Goal: Task Accomplishment & Management: Manage account settings

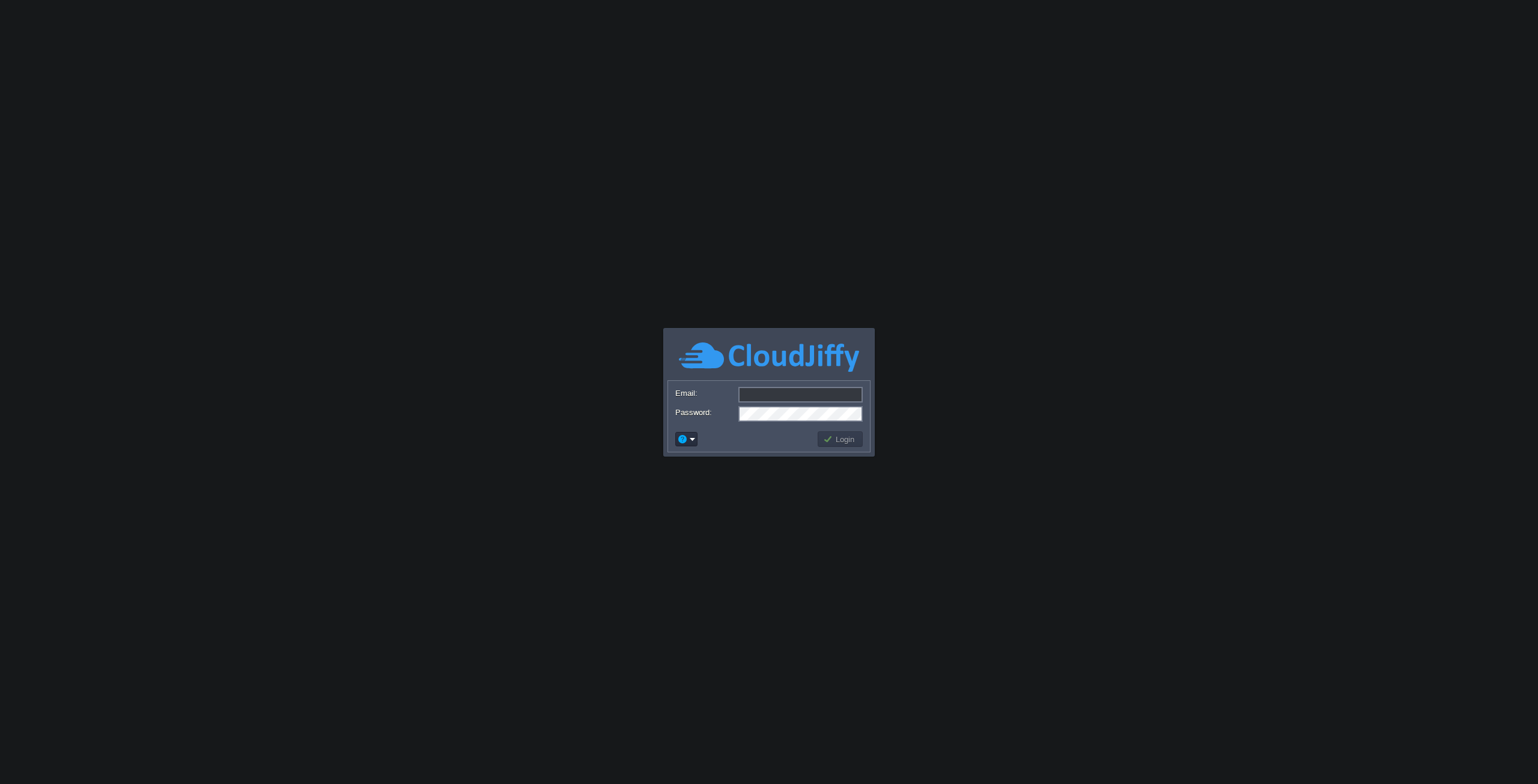
click at [767, 401] on input "Email:" at bounding box center [800, 395] width 125 height 15
type input "[EMAIL_ADDRESS][DOMAIN_NAME]"
click at [854, 442] on button "Login" at bounding box center [840, 439] width 35 height 11
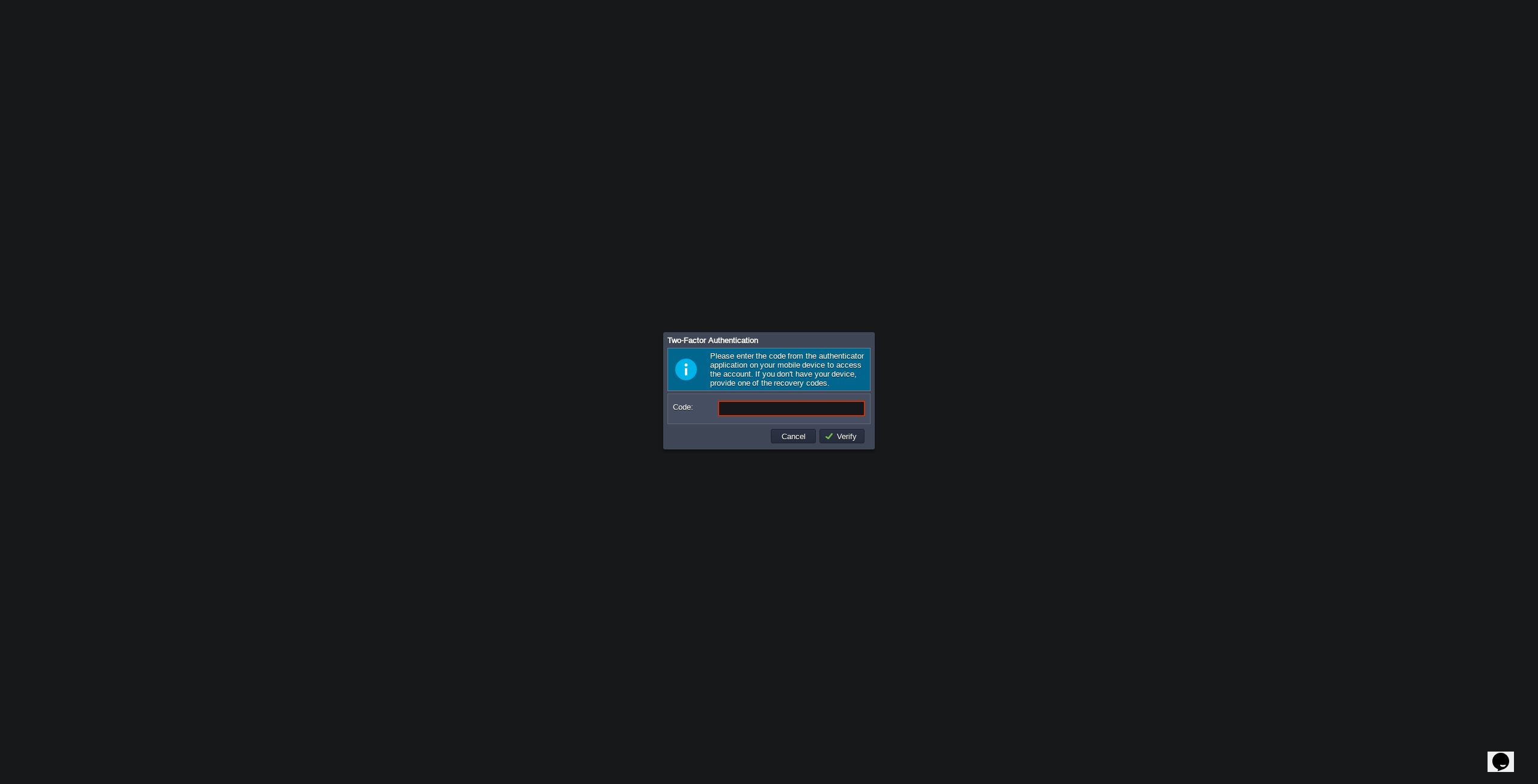
click at [1318, 416] on body "Application Platform v.8.10.2 Signing in... Email: [EMAIL_ADDRESS][DOMAIN_NAME]…" at bounding box center [769, 392] width 1538 height 784
click at [733, 411] on input "Code:" at bounding box center [791, 409] width 147 height 15
type input "583783"
click at [1441, 330] on body "Application Platform v.8.10.2 Signing in... This field is required Email: [EMAI…" at bounding box center [769, 392] width 1538 height 784
click at [836, 435] on button "Verify" at bounding box center [842, 436] width 36 height 11
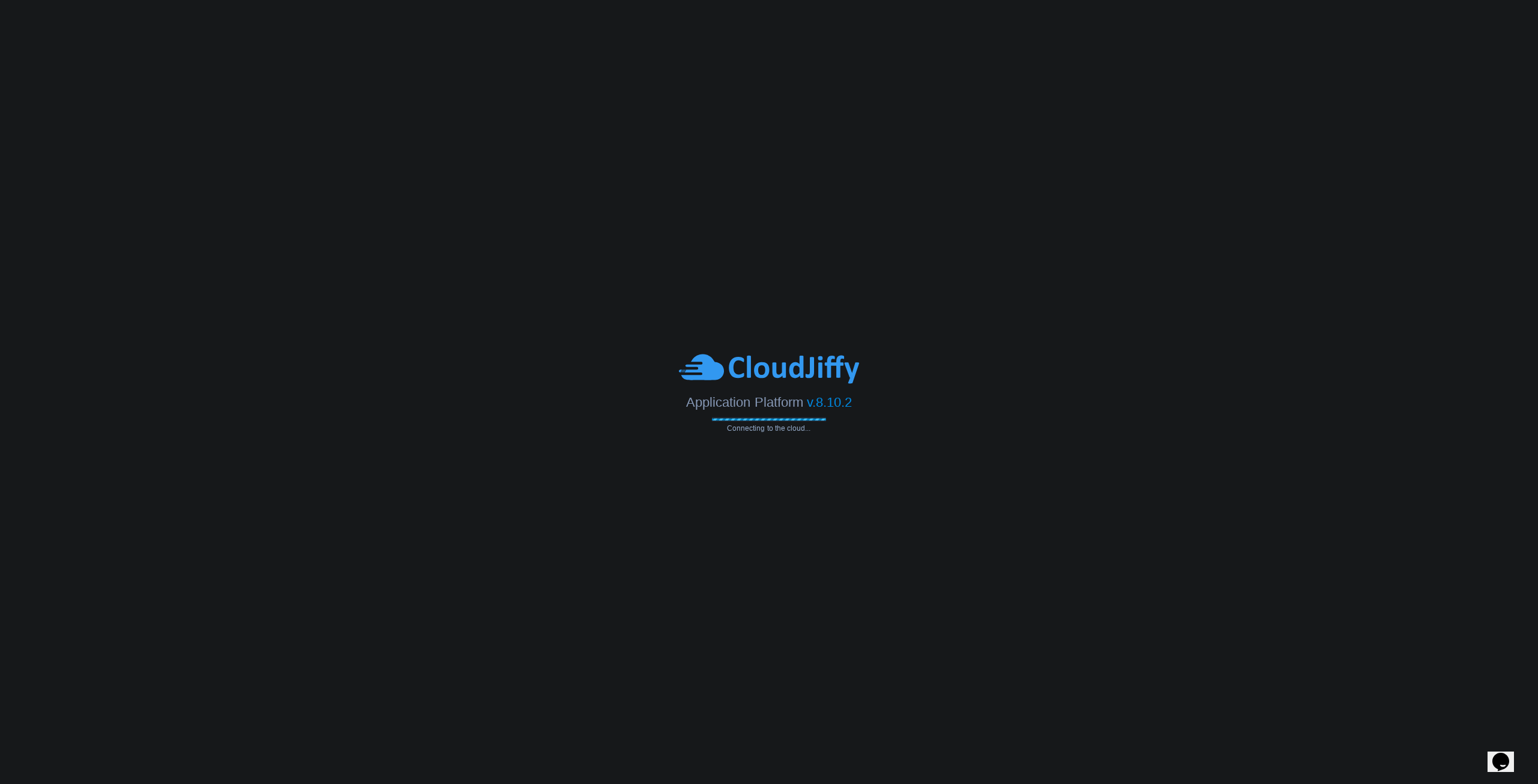
click at [1305, 229] on body "Application Platform v.8.10.2 Connecting to the cloud... This field is required…" at bounding box center [769, 392] width 1538 height 784
click at [1328, 230] on body "Application Platform v.8.10.2 Connecting to the cloud... This field is required…" at bounding box center [769, 392] width 1538 height 784
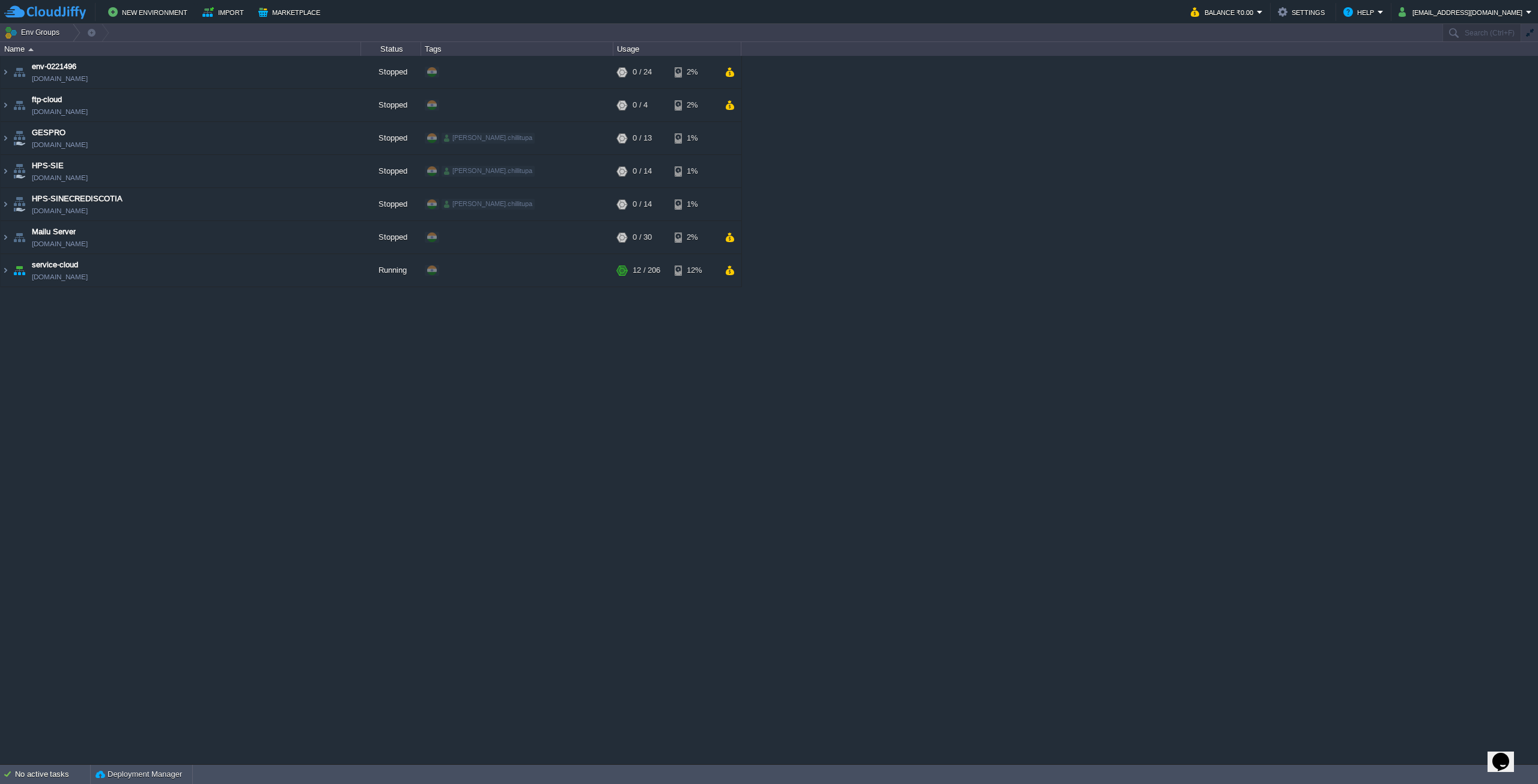
click at [243, 489] on div "env-0221496 [DOMAIN_NAME] Stopped + Add to Env Group RAM 0% CPU 0% 0 / 24 2% ft…" at bounding box center [769, 410] width 1538 height 708
click at [1257, 15] on button "Balance ₹0.00" at bounding box center [1224, 12] width 66 height 15
click at [1237, 117] on span "Billing History" at bounding box center [1243, 119] width 48 height 9
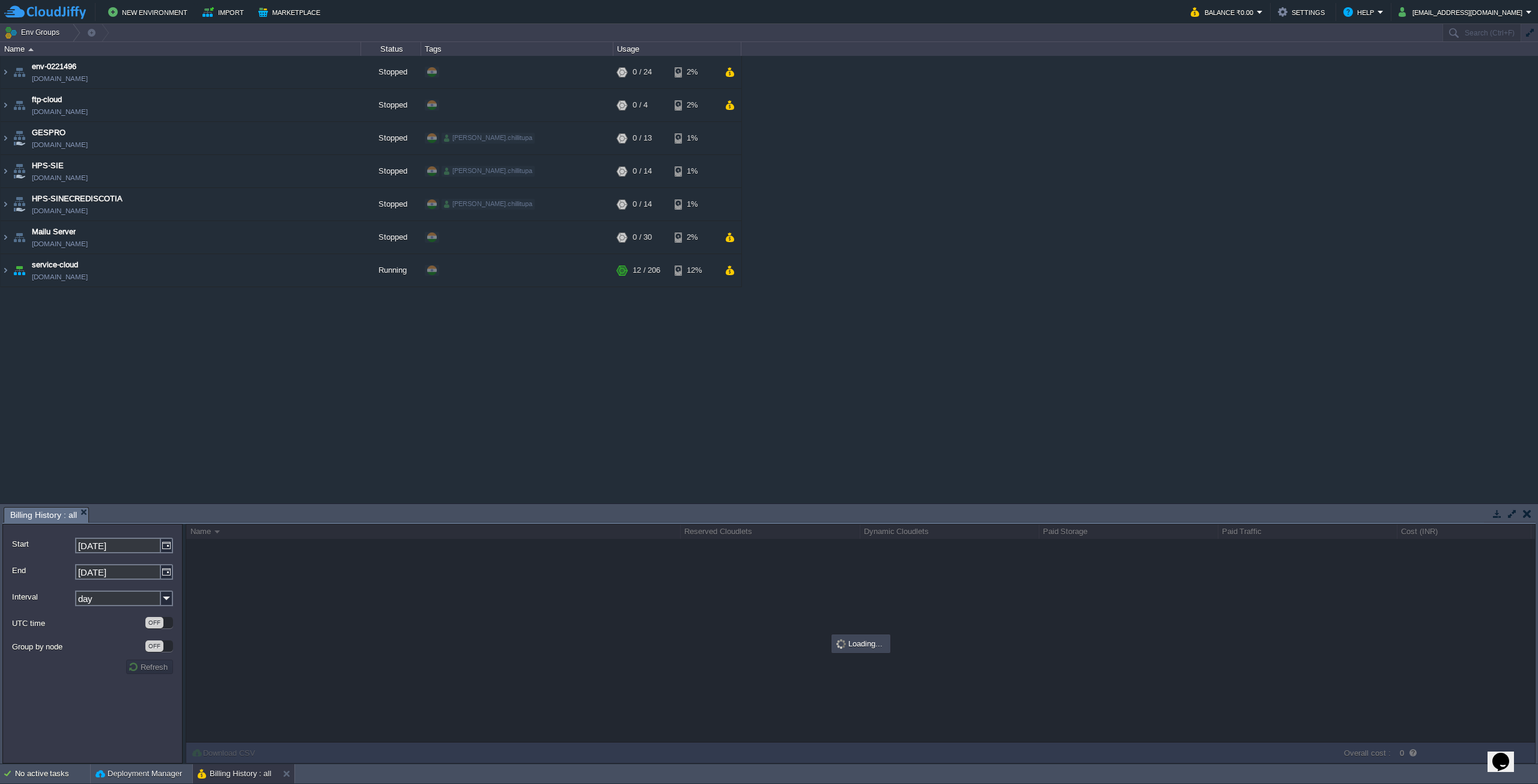
click at [1257, 13] on button "Balance ₹0.00" at bounding box center [1224, 12] width 66 height 15
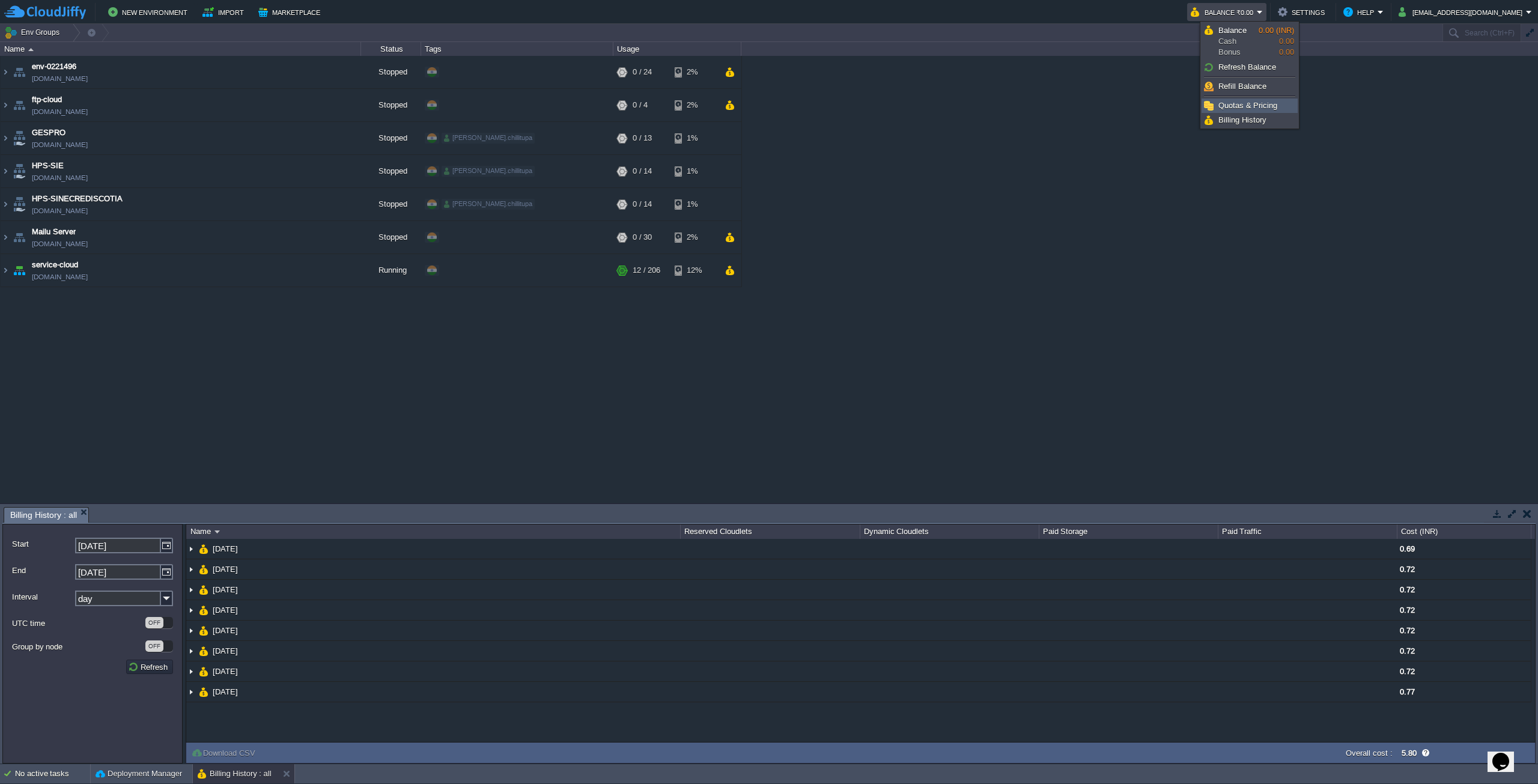
click at [1234, 99] on link "Quotas & Pricing" at bounding box center [1249, 105] width 95 height 13
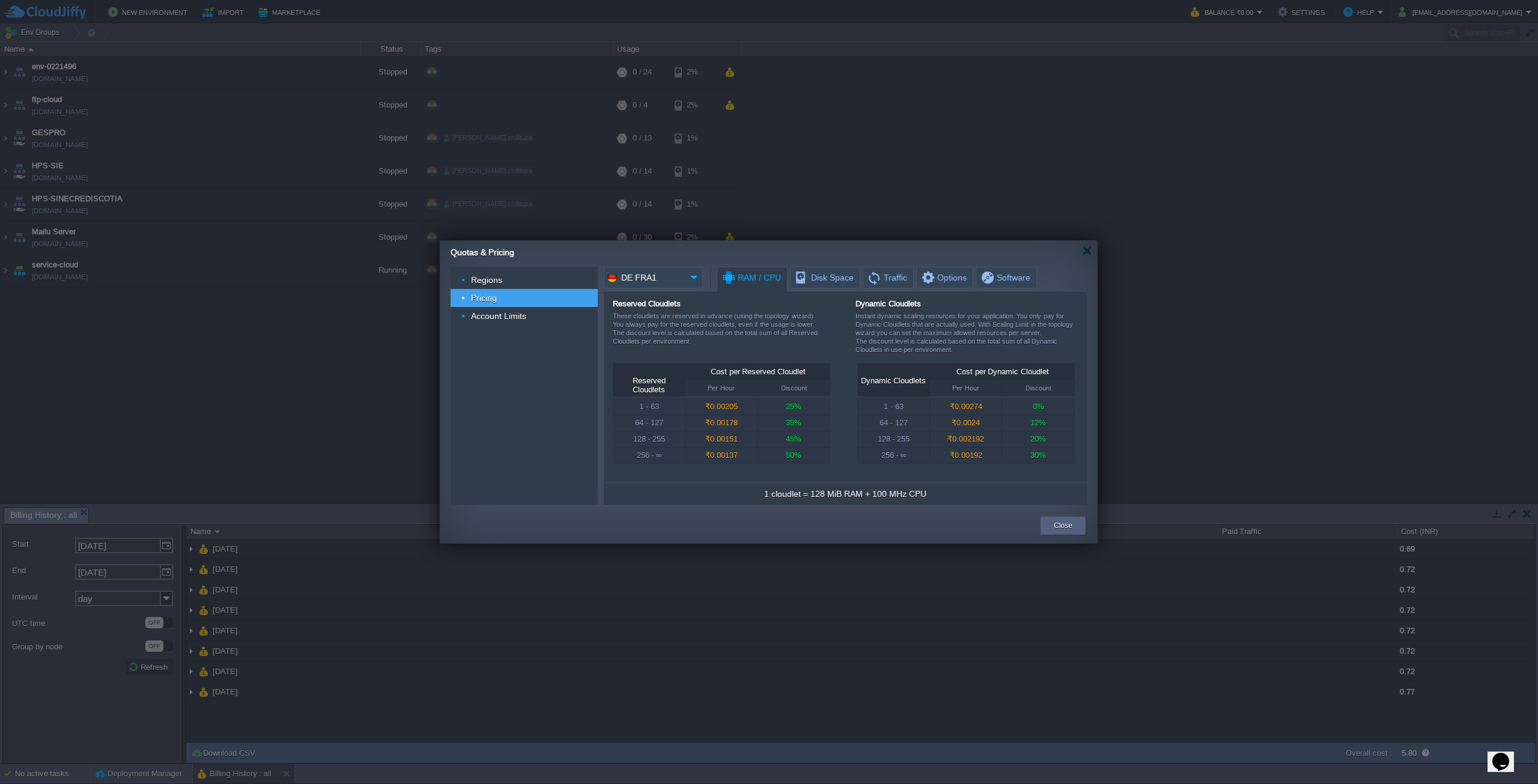
click at [1082, 257] on div "Quotas & Pricing" at bounding box center [774, 251] width 647 height 21
click at [1084, 253] on div at bounding box center [1087, 251] width 9 height 9
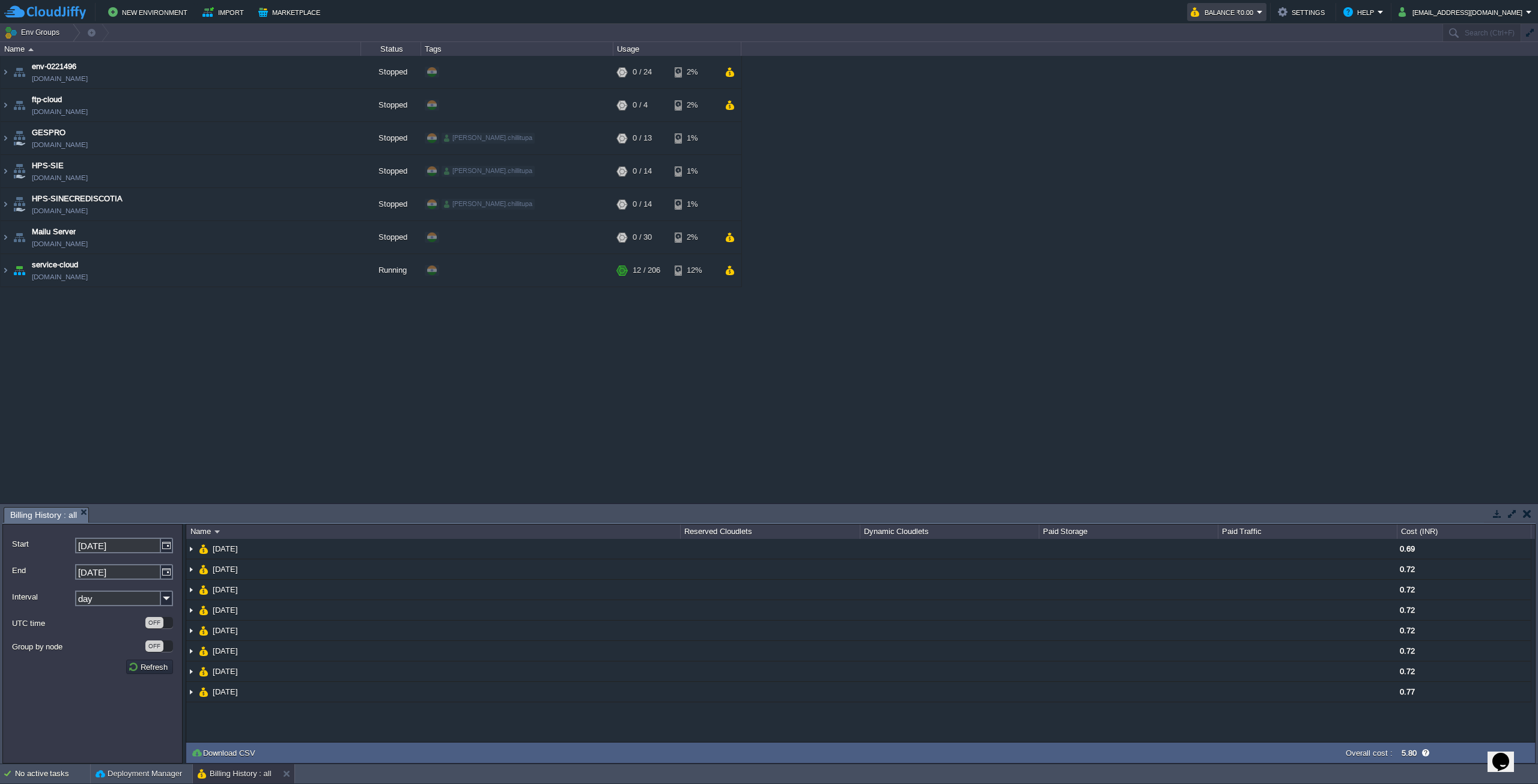
click at [1239, 3] on td "Balance ₹0.00" at bounding box center [1226, 11] width 79 height 18
click at [1235, 85] on span "Refill Balance" at bounding box center [1243, 86] width 48 height 9
